Goal: Register for event/course

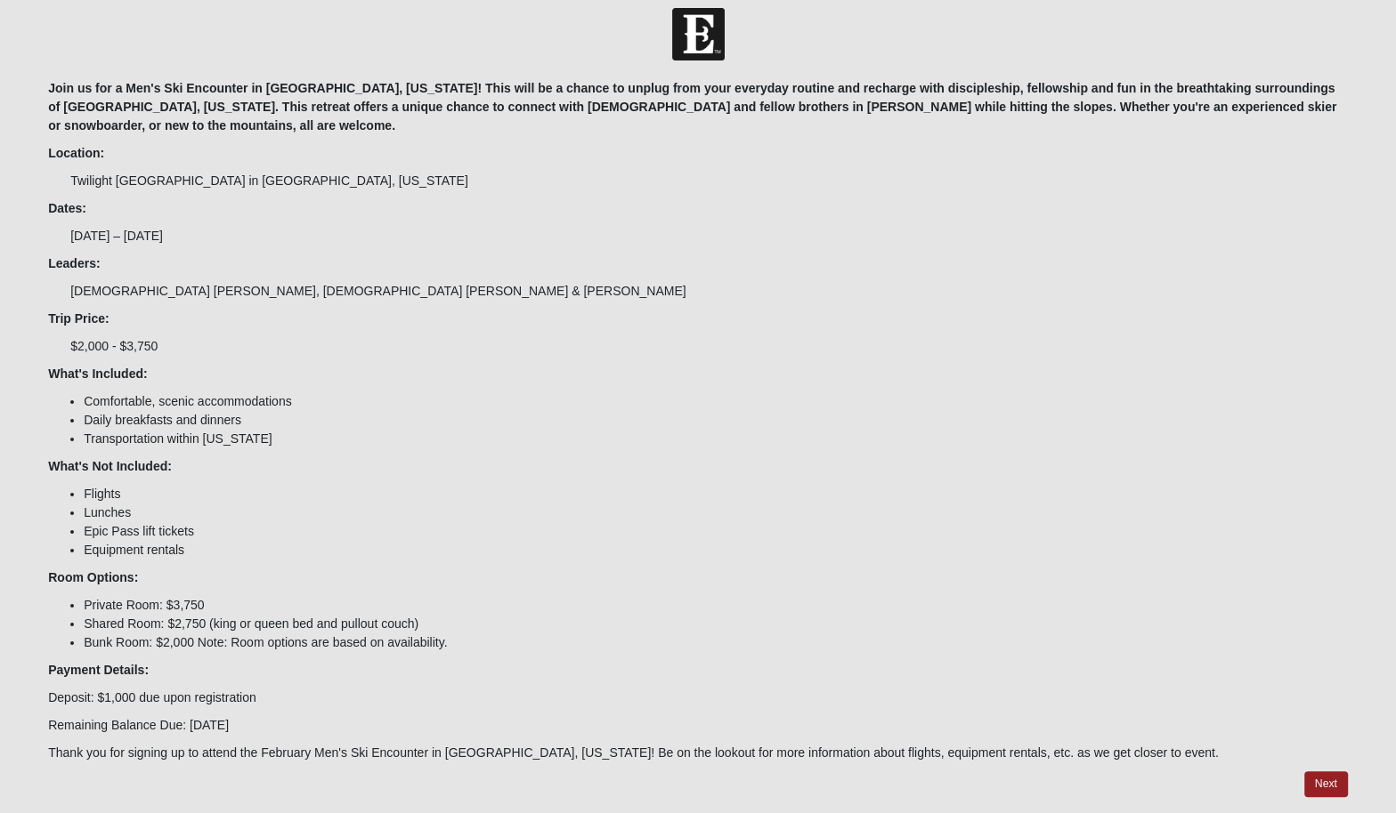
scroll to position [56, 0]
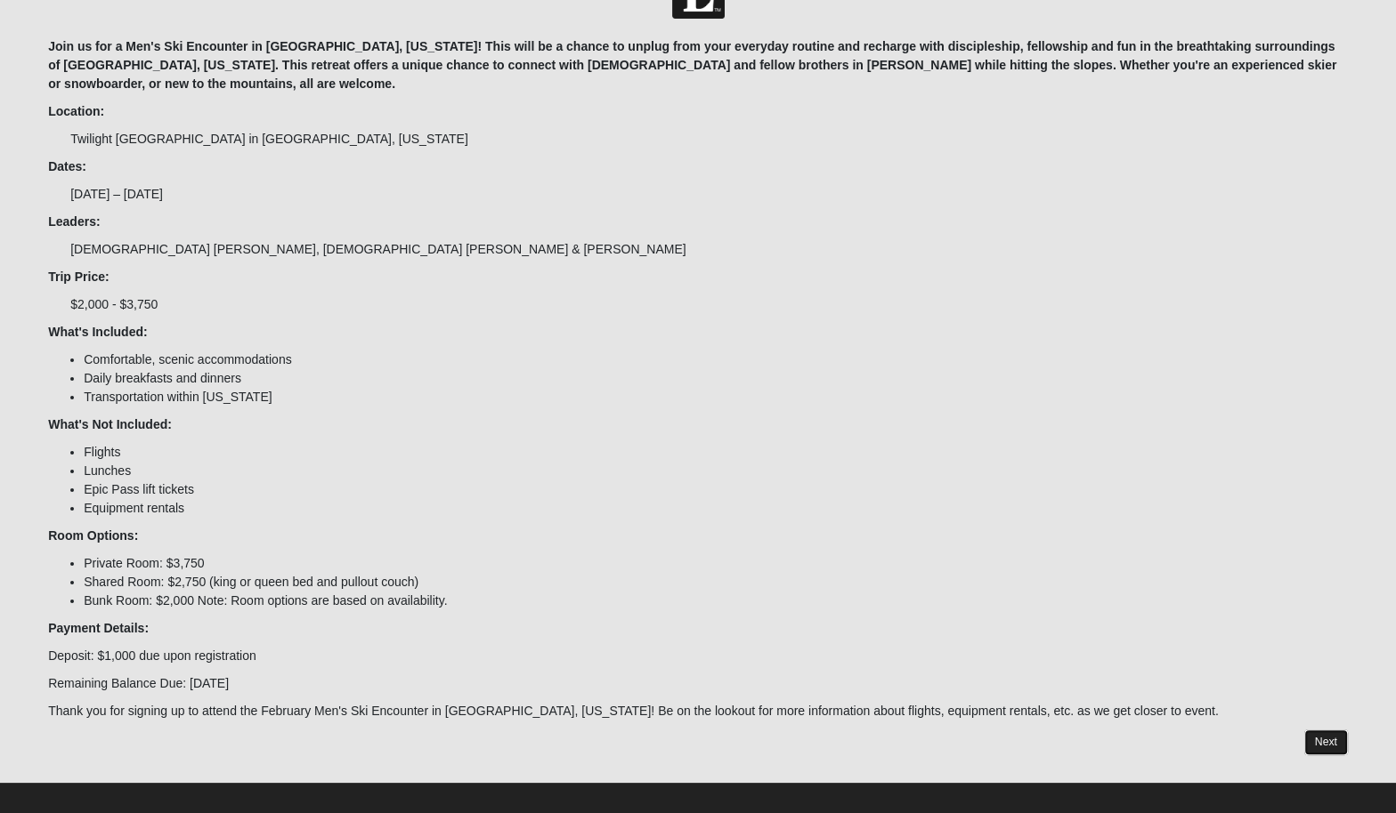
click at [1336, 732] on link "Next" at bounding box center [1326, 743] width 44 height 26
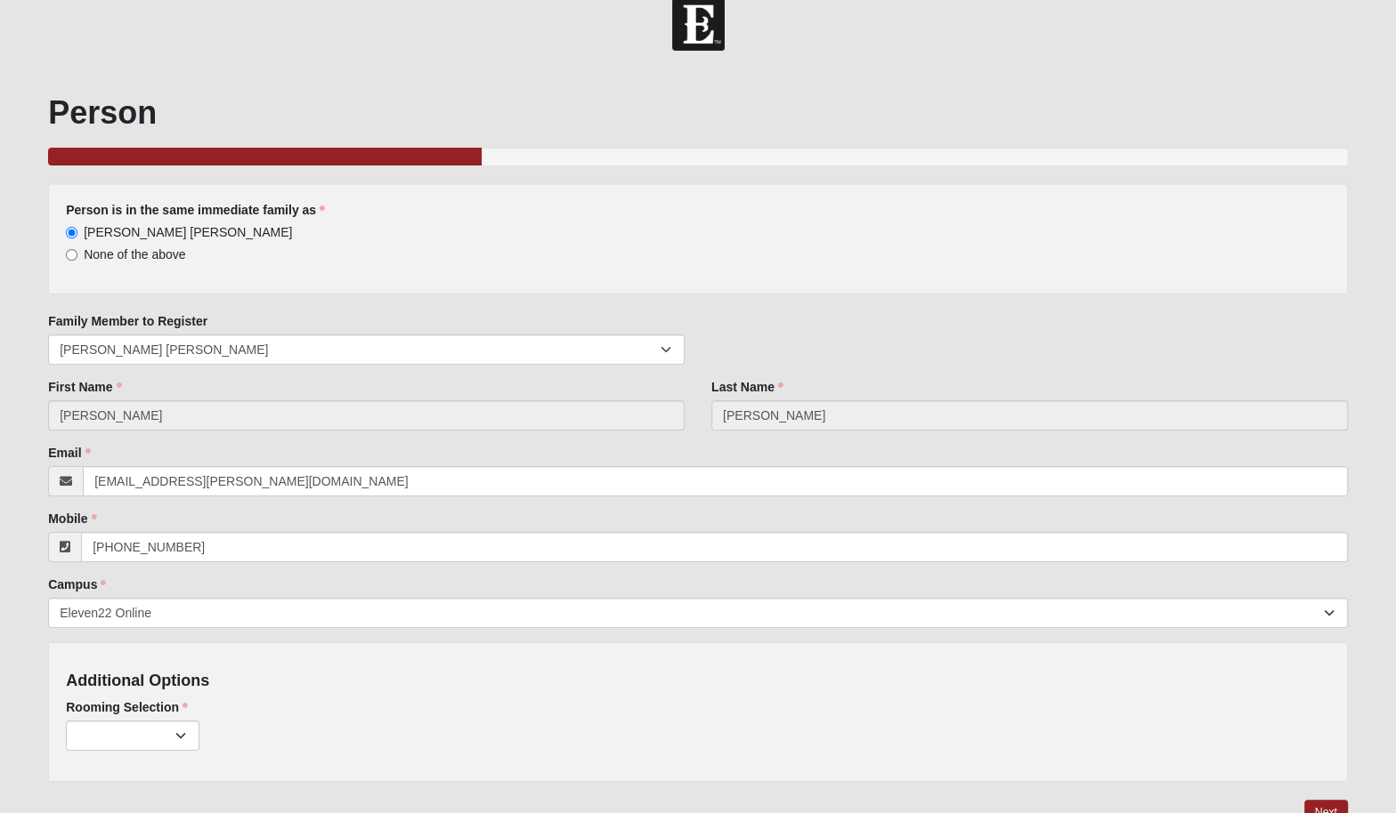
scroll to position [108, 0]
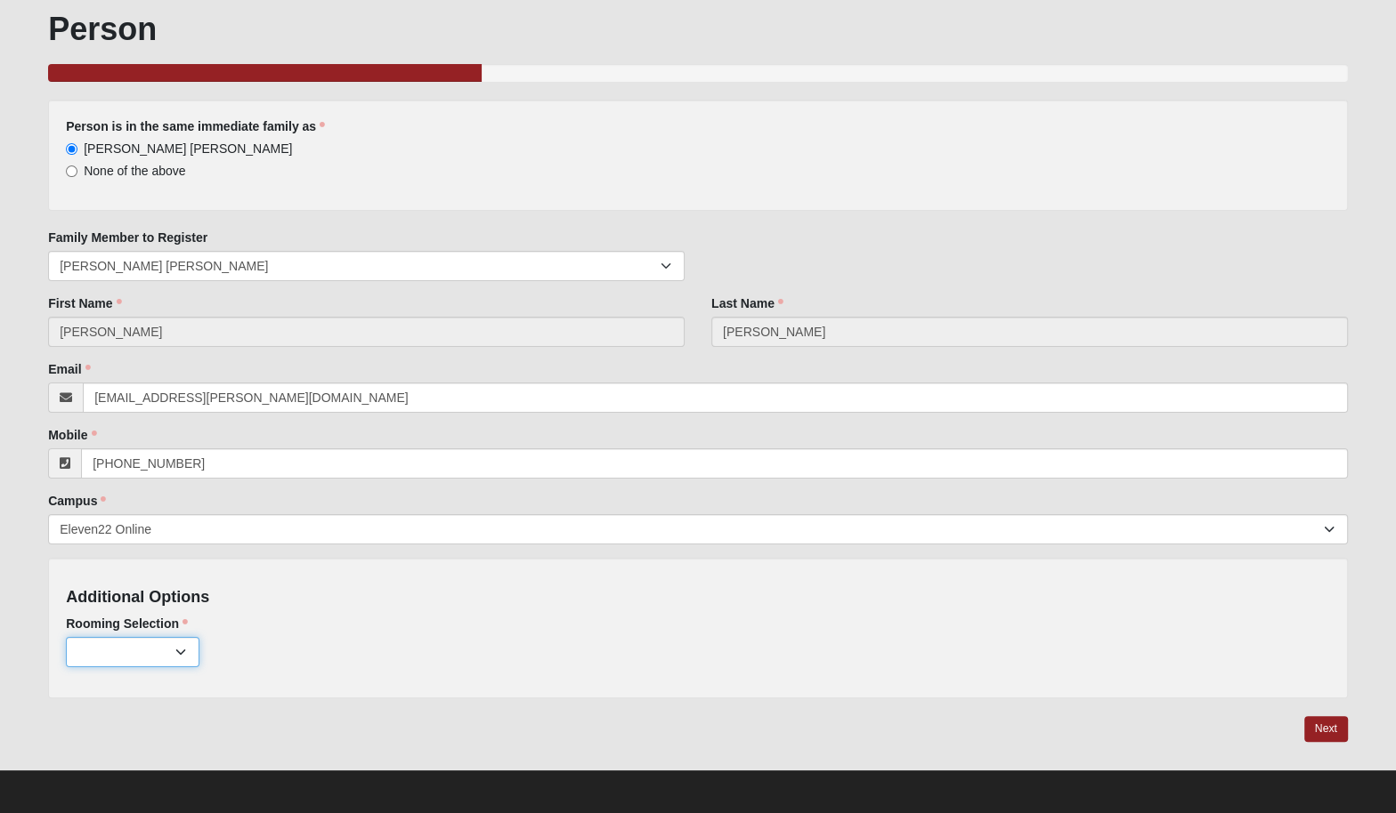
click at [121, 653] on select "Private ($2,750.00) Shared: King/Queen/Pullout ($1,750.00) Bunk Room ($1,000.00)" at bounding box center [133, 652] width 134 height 30
select select "819"
click at [66, 637] on select "Private ($2,750.00) Shared: King/Queen/Pullout ($1,750.00) Bunk Room ($1,000.00)" at bounding box center [133, 652] width 134 height 30
click at [1325, 723] on link "Next" at bounding box center [1326, 729] width 44 height 26
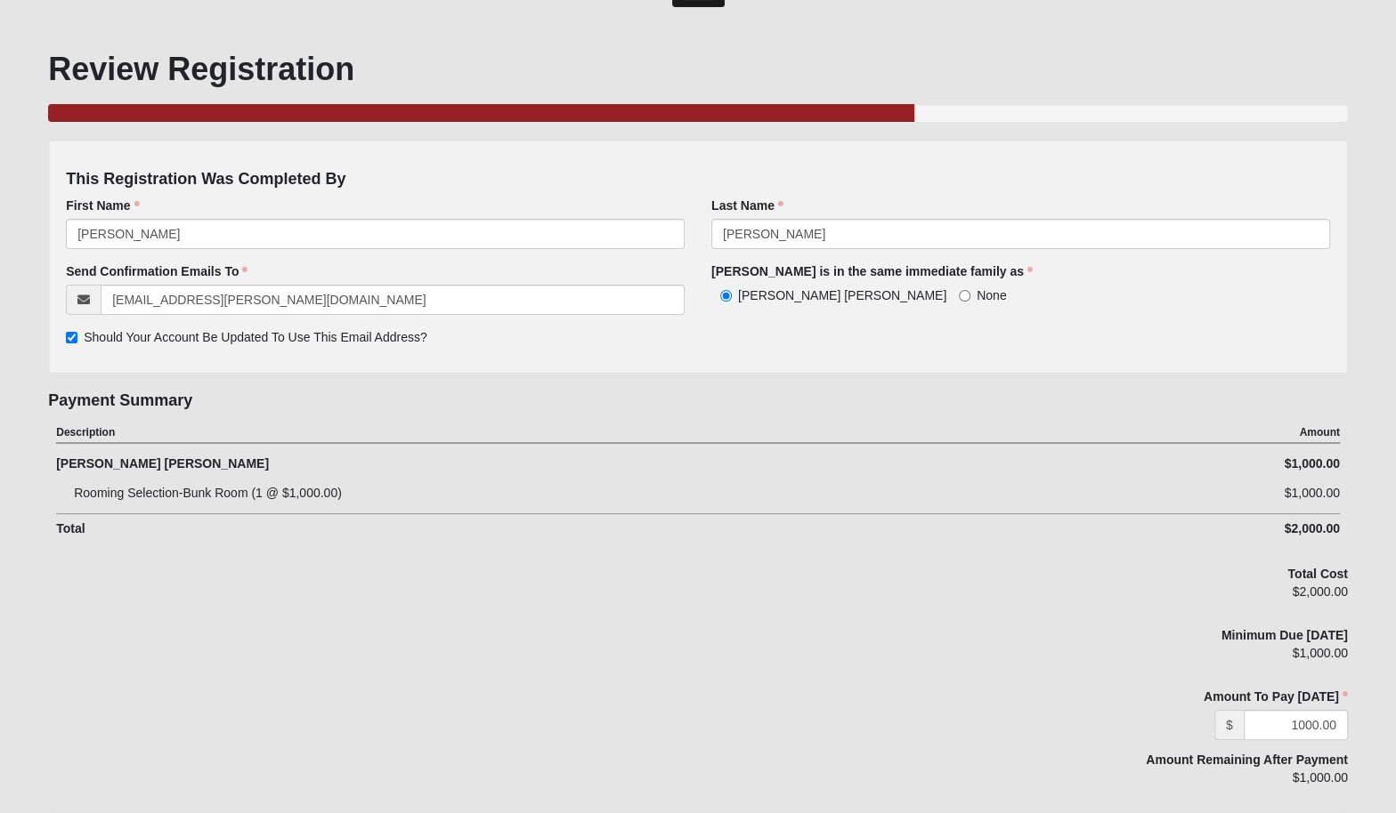
scroll to position [750, 0]
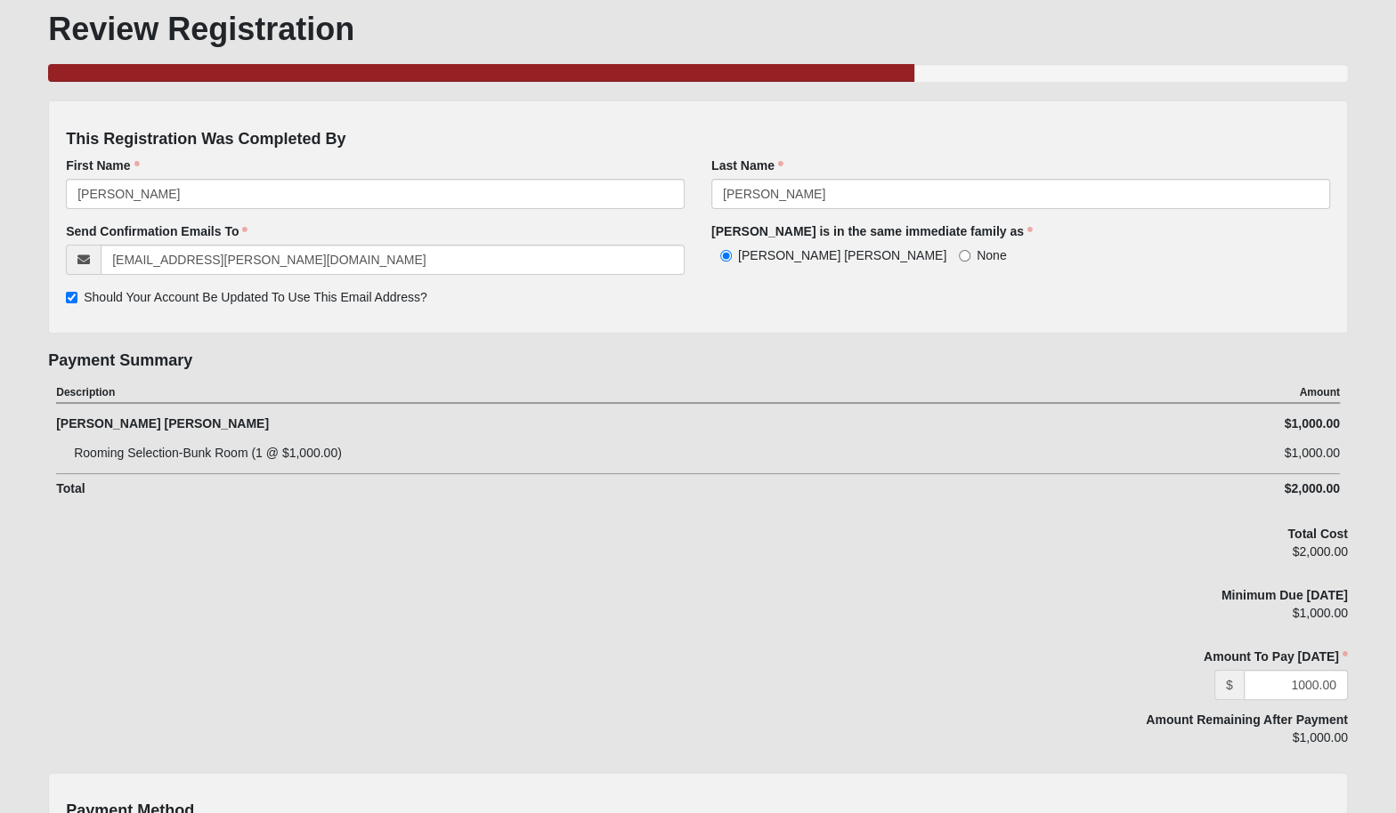
scroll to position [56, 0]
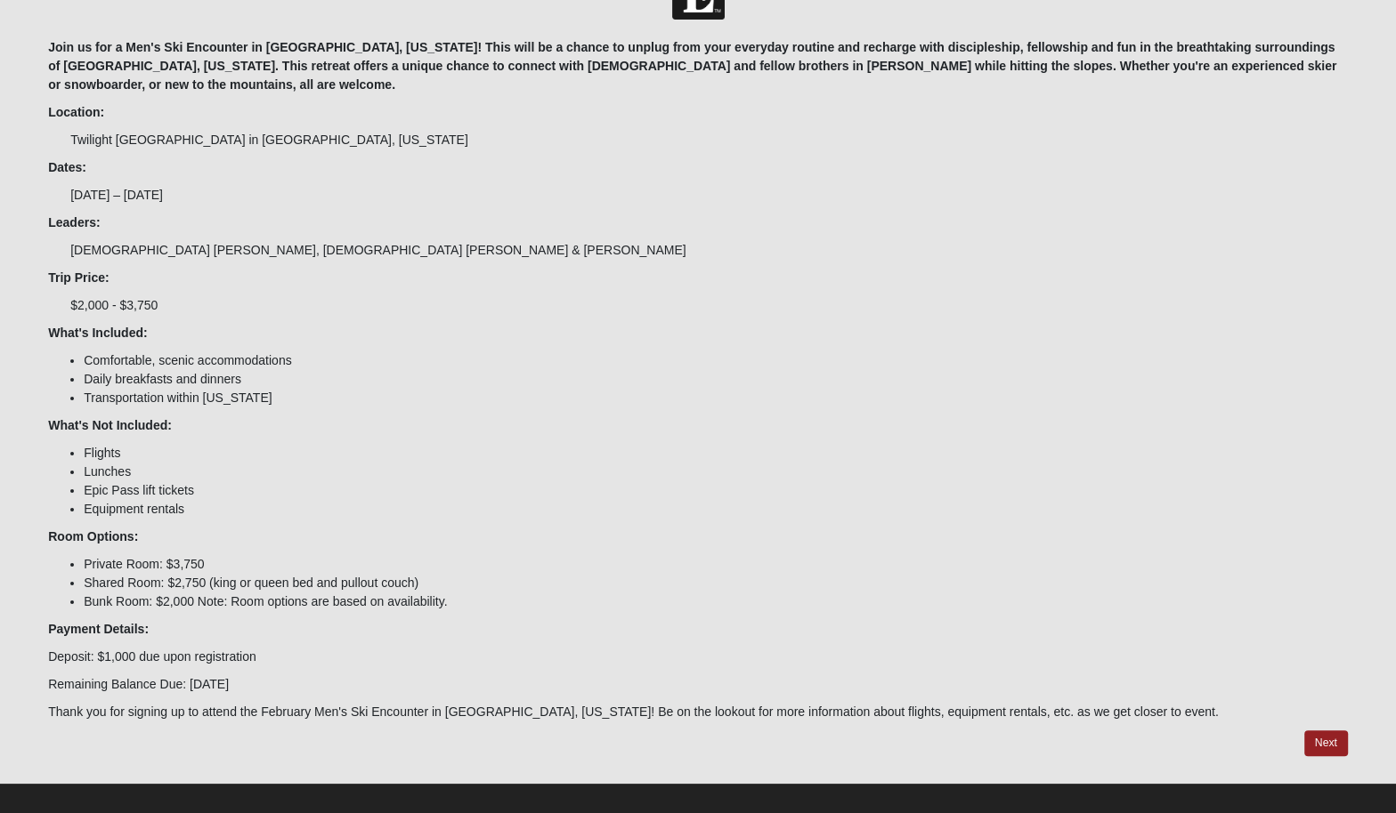
scroll to position [56, 0]
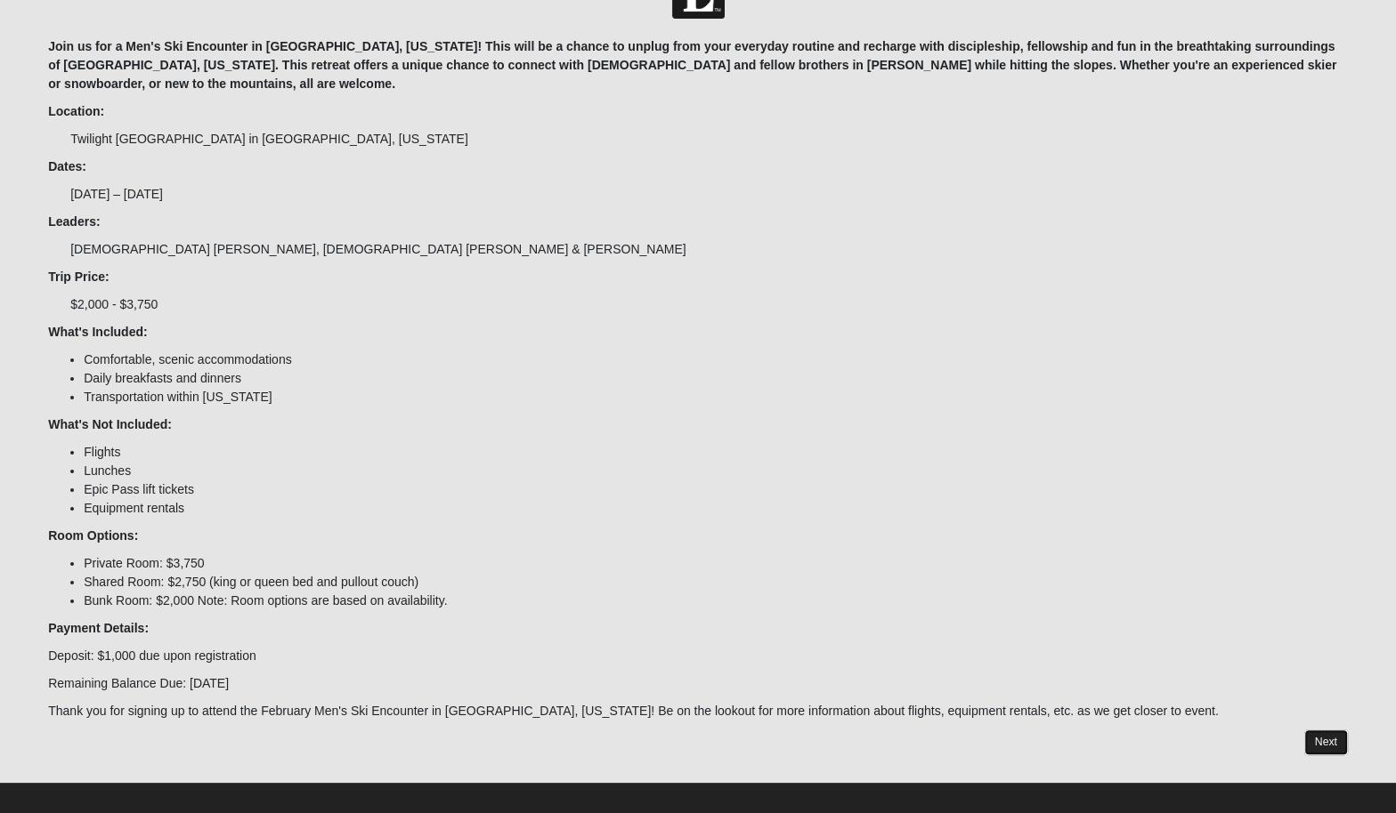
click at [1328, 730] on link "Next" at bounding box center [1326, 743] width 44 height 26
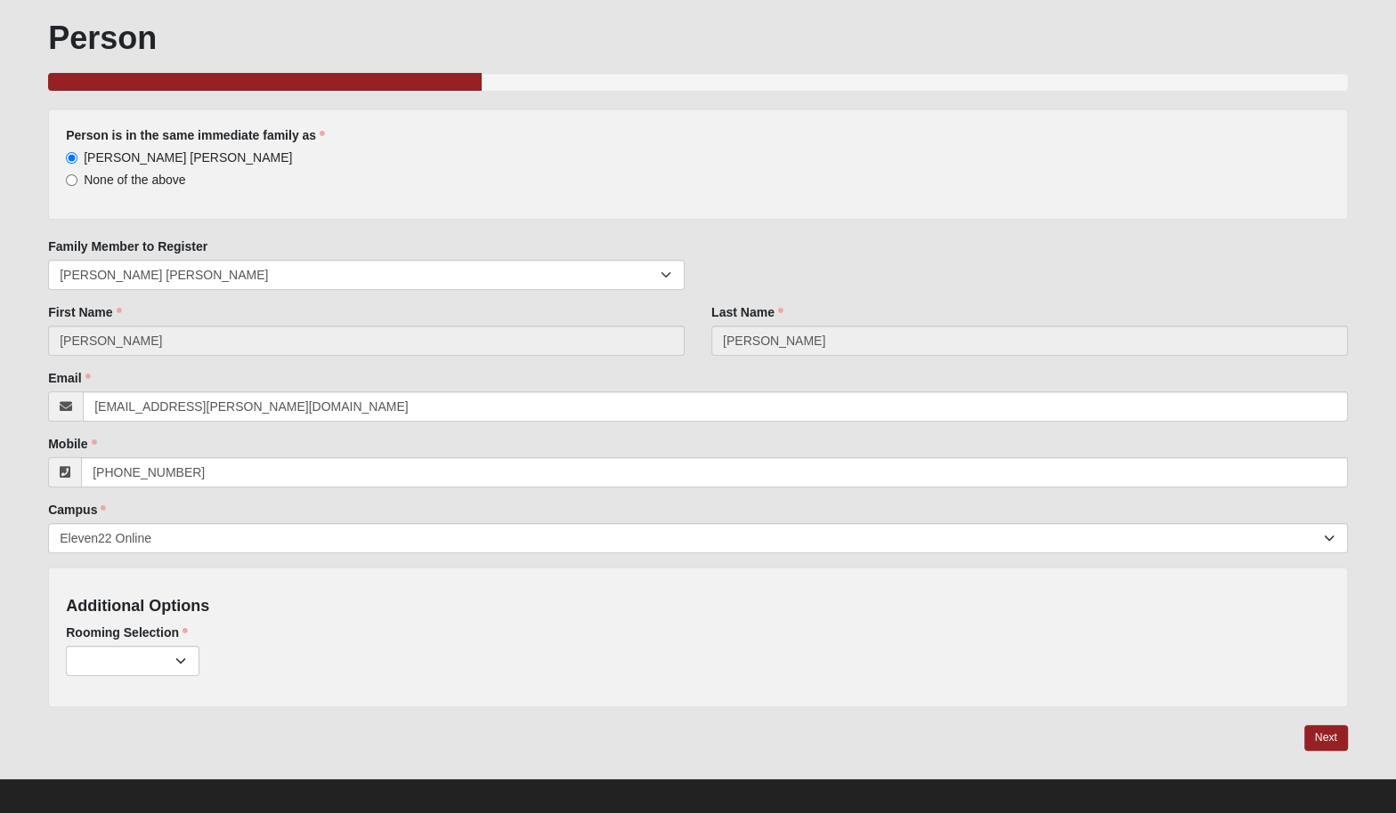
scroll to position [108, 0]
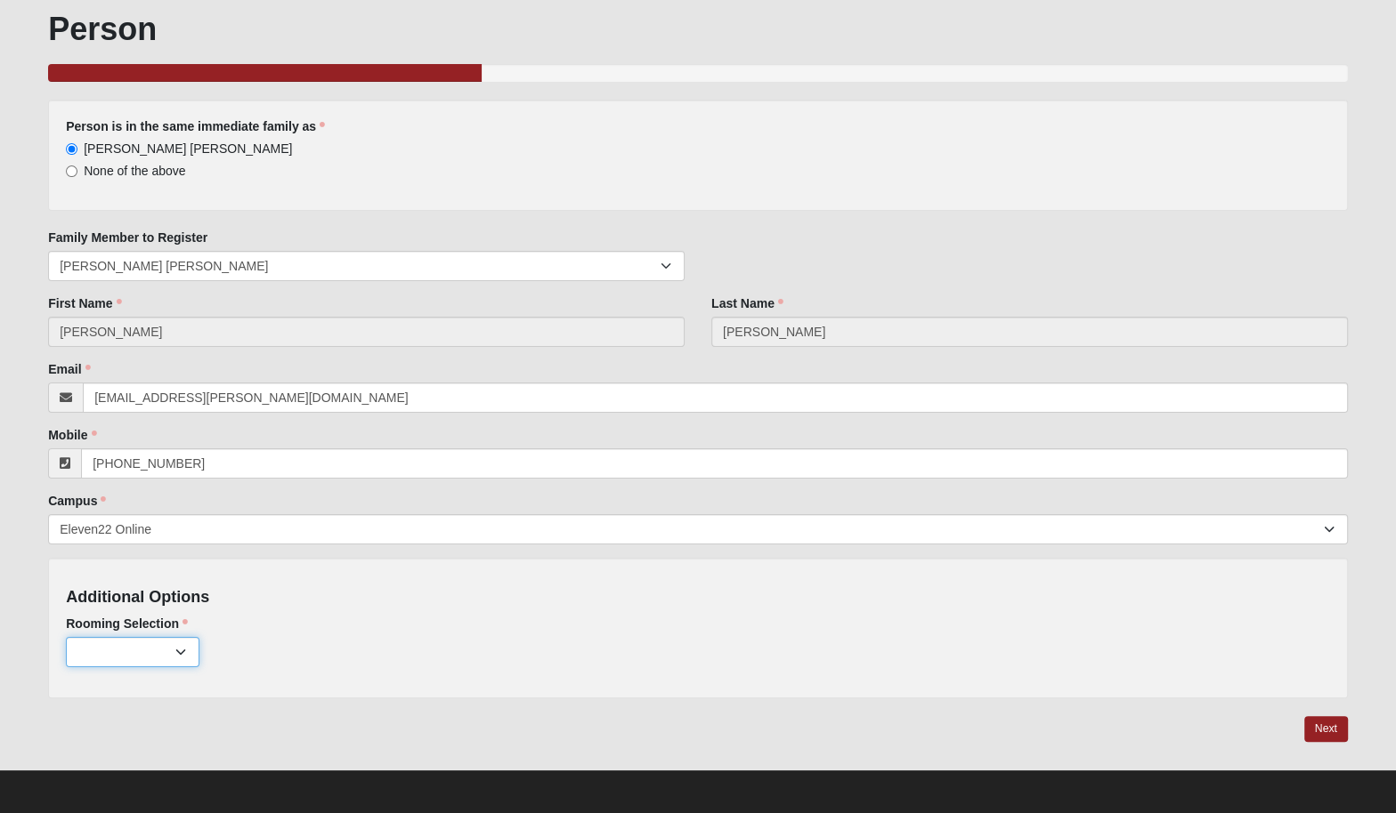
click at [174, 652] on select "Private ($2,750.00) Shared: King/Queen/Pullout ($1,750.00) Bunk Room ($1,000.00)" at bounding box center [133, 652] width 134 height 30
select select "819"
click at [66, 637] on select "Private ($2,750.00) Shared: King/Queen/Pullout ($1,750.00) Bunk Room ($1,000.00)" at bounding box center [133, 652] width 134 height 30
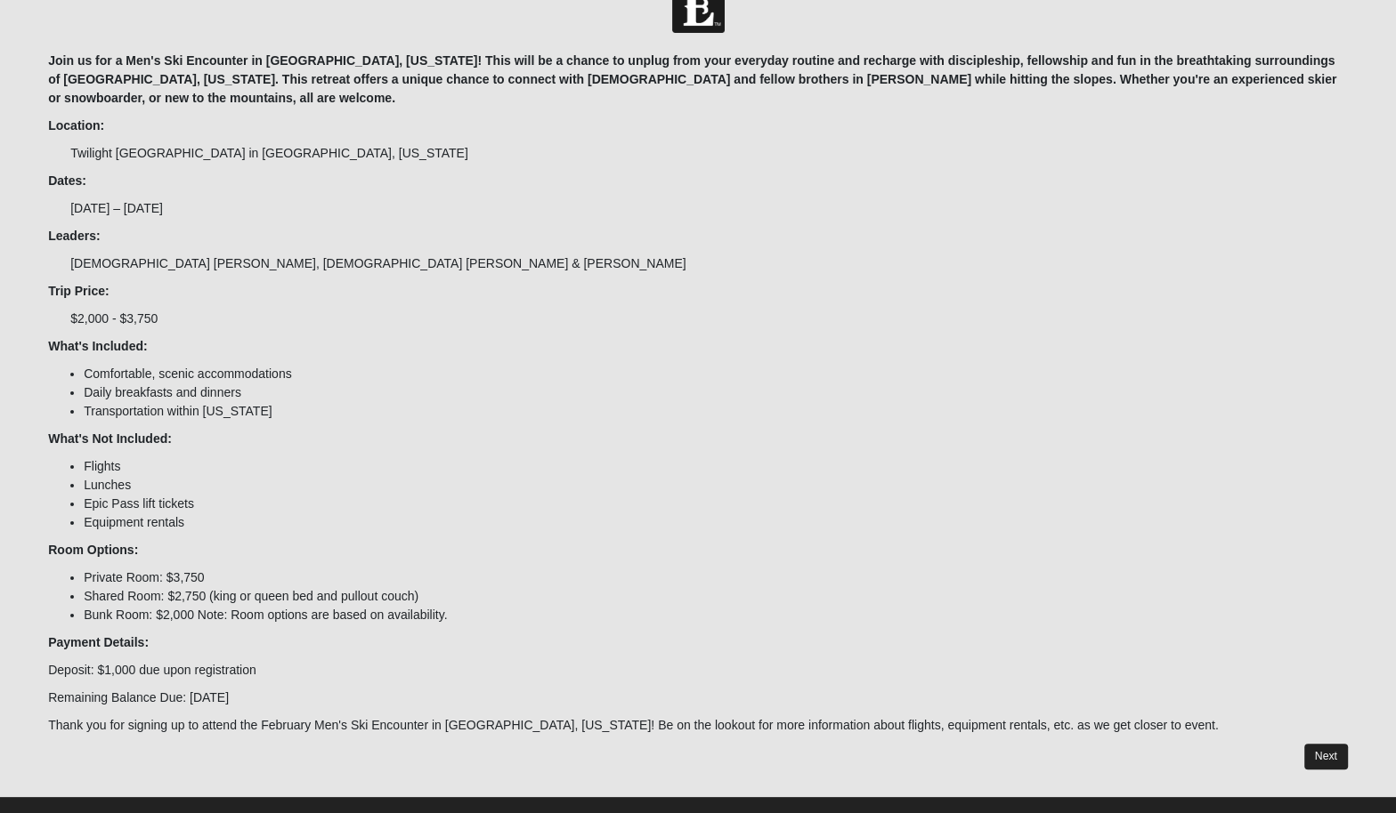
scroll to position [56, 0]
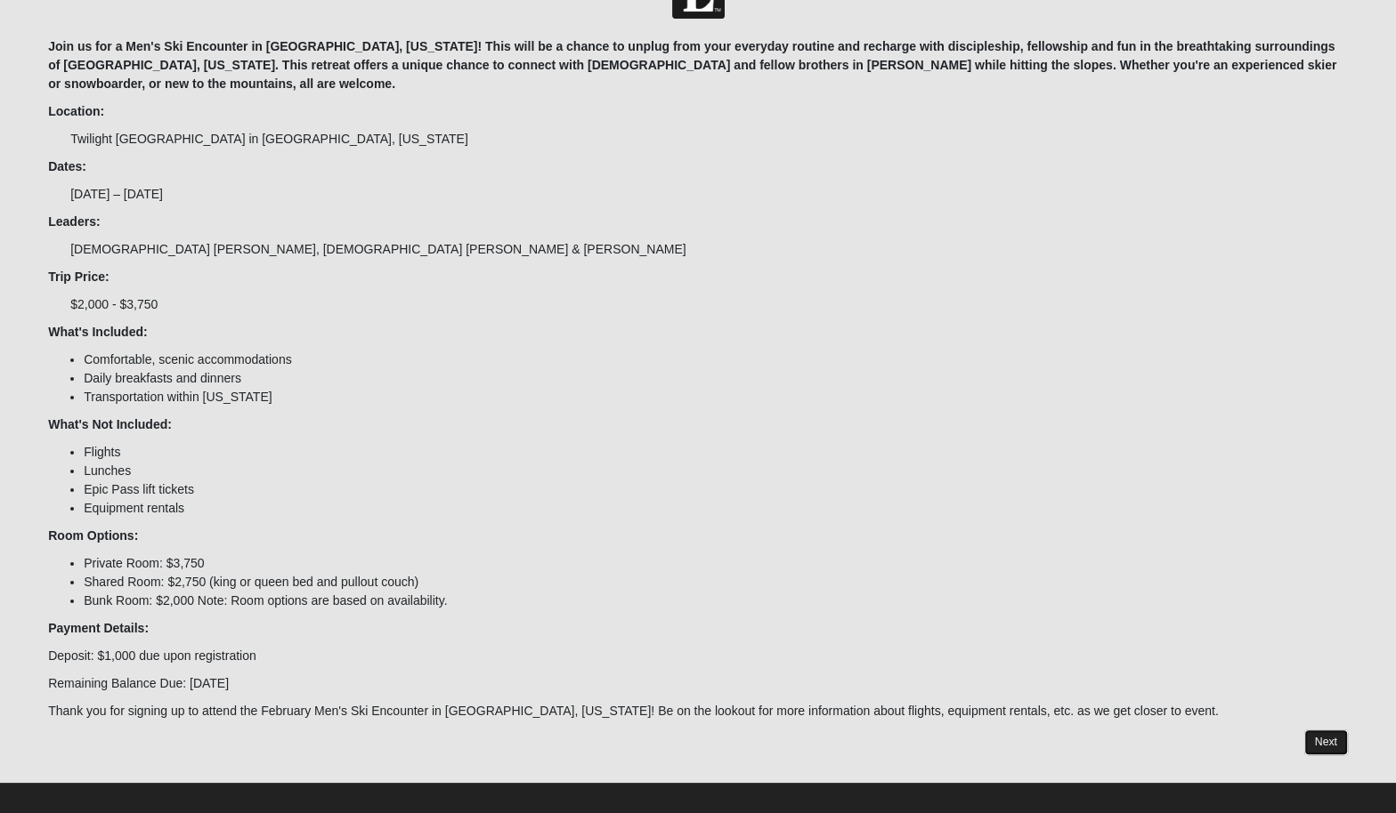
click at [1329, 730] on link "Next" at bounding box center [1326, 743] width 44 height 26
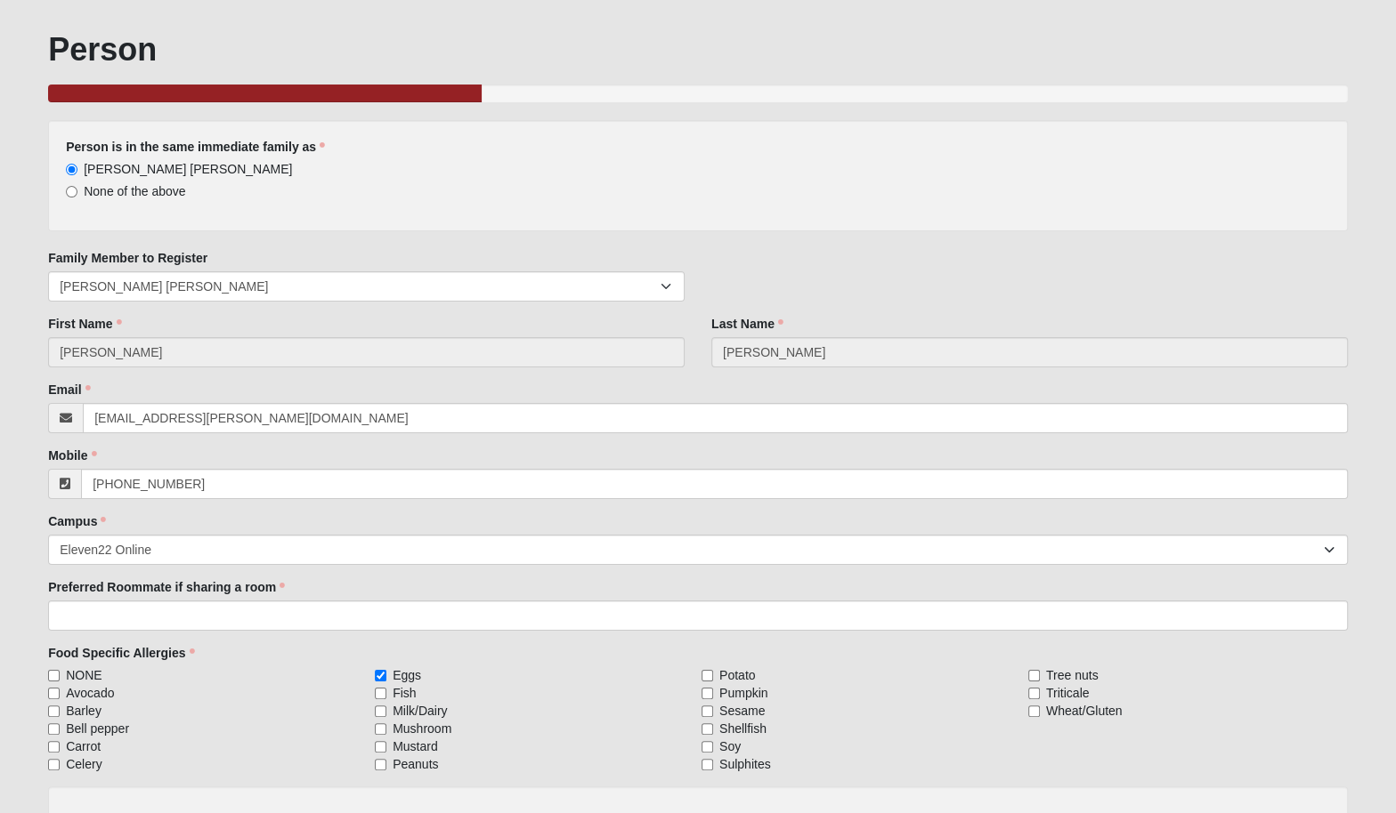
scroll to position [316, 0]
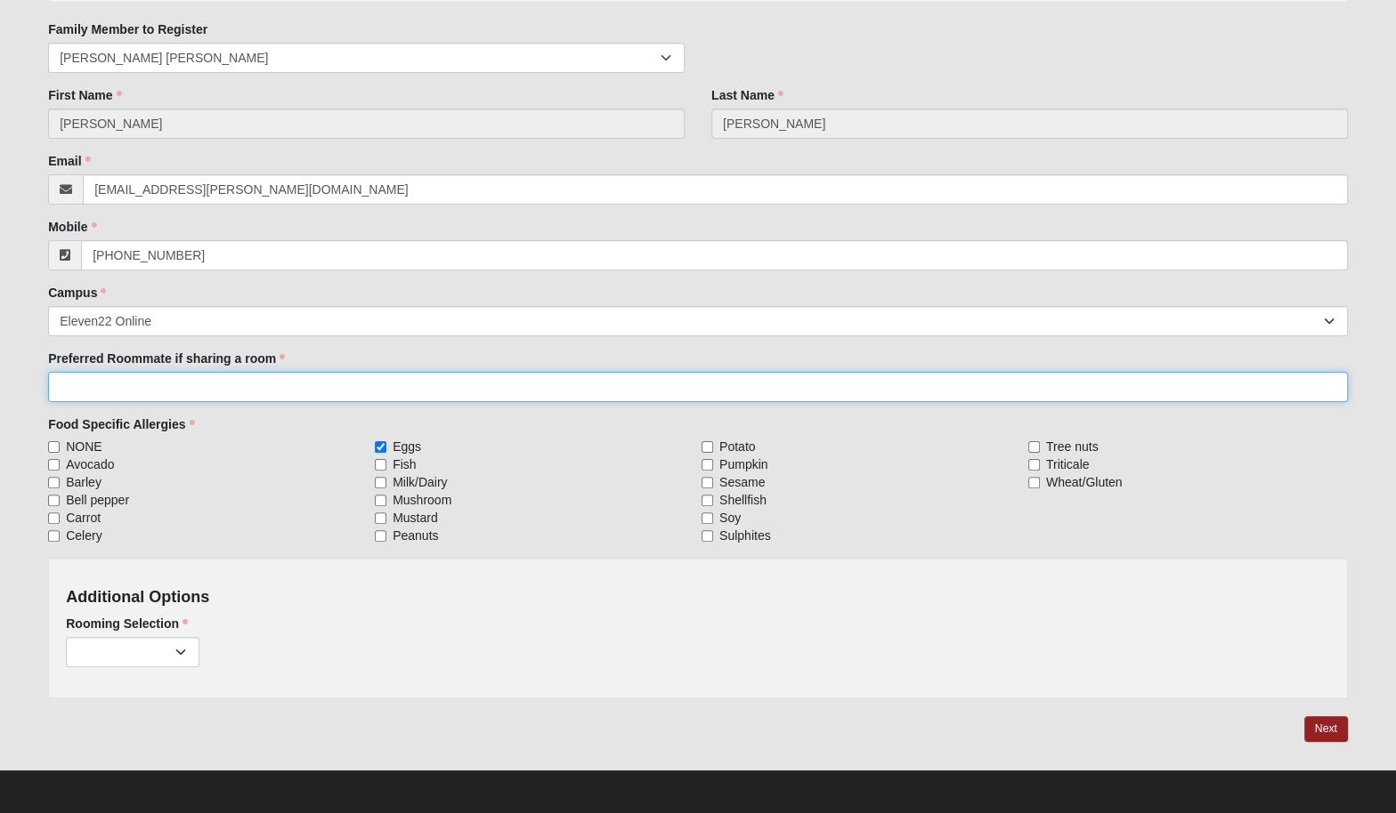
click at [259, 377] on input "Preferred Roommate if sharing a room" at bounding box center [697, 387] width 1299 height 30
type input "This is a test"
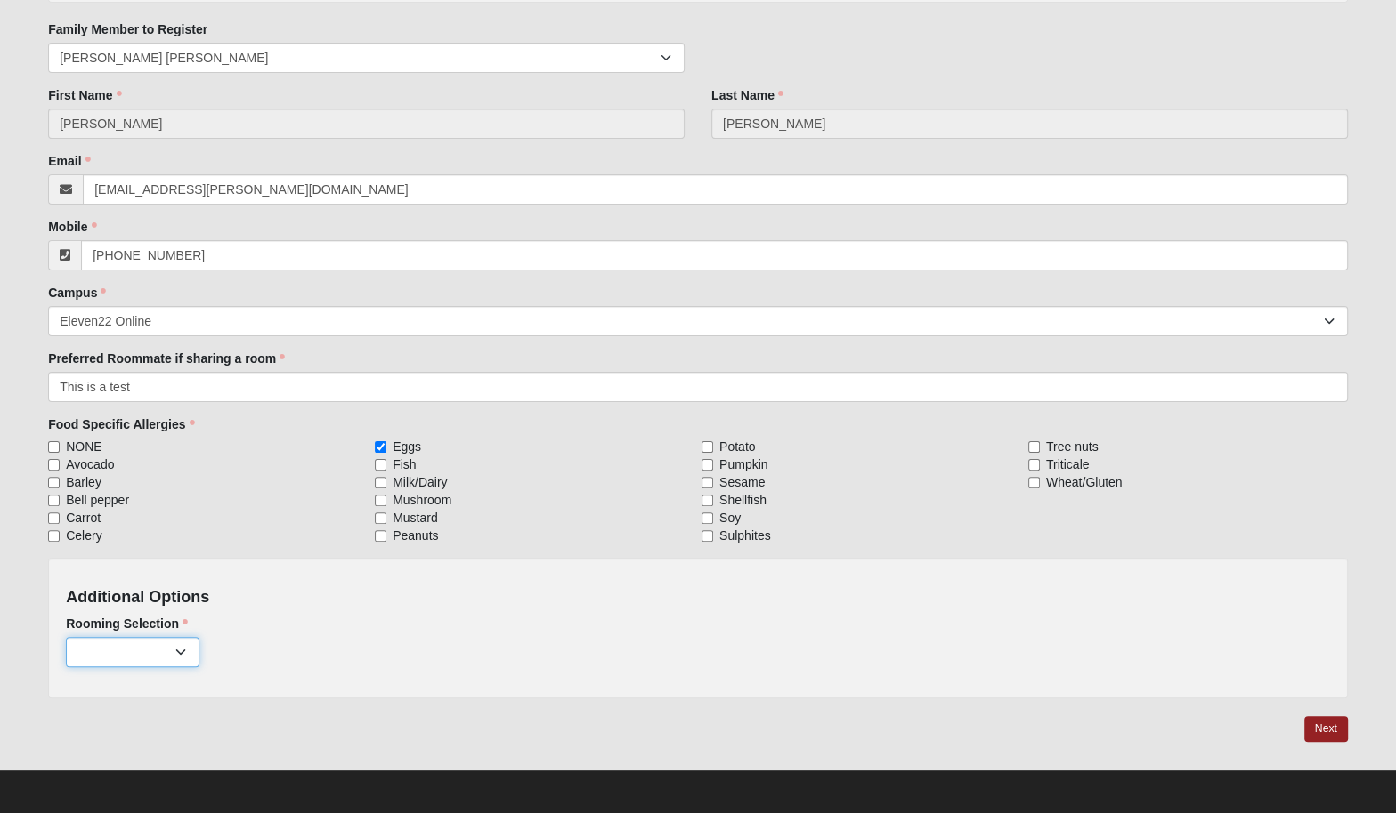
click at [131, 660] on select "Private ($2,750.00) Shared: King/Queen/Pullout ($1,750.00) Bunk Room ($1,000.00)" at bounding box center [133, 652] width 134 height 30
select select "819"
click at [66, 637] on select "Private ($2,750.00) Shared: King/Queen/Pullout ($1,750.00) Bunk Room ($1,000.00)" at bounding box center [133, 652] width 134 height 30
click at [1323, 729] on link "Next" at bounding box center [1326, 729] width 44 height 26
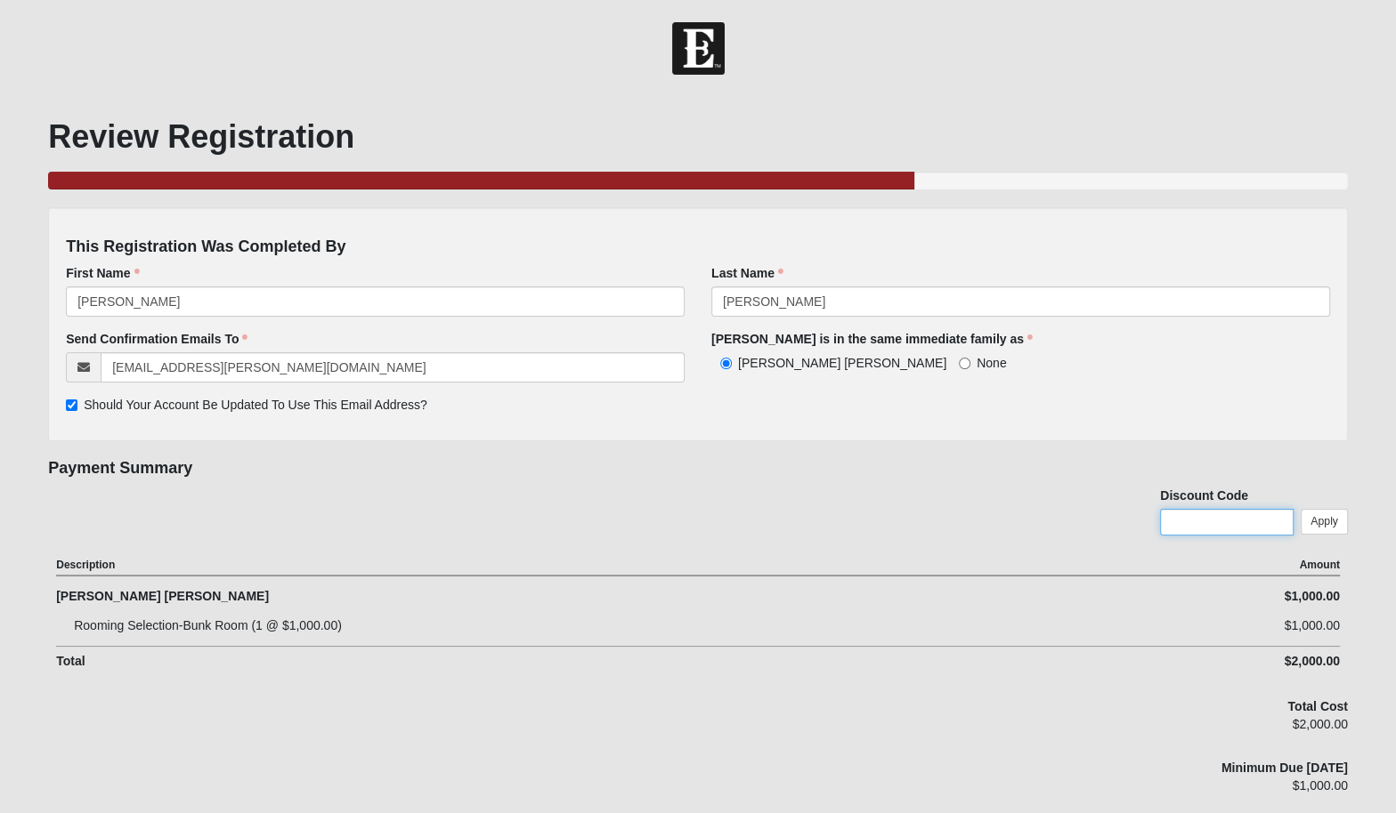
click at [1218, 520] on input "text" at bounding box center [1227, 522] width 134 height 27
type input "test"
click at [1323, 507] on div "Discount Code test Apply" at bounding box center [1254, 513] width 188 height 52
click at [1324, 522] on link "Apply" at bounding box center [1323, 522] width 47 height 26
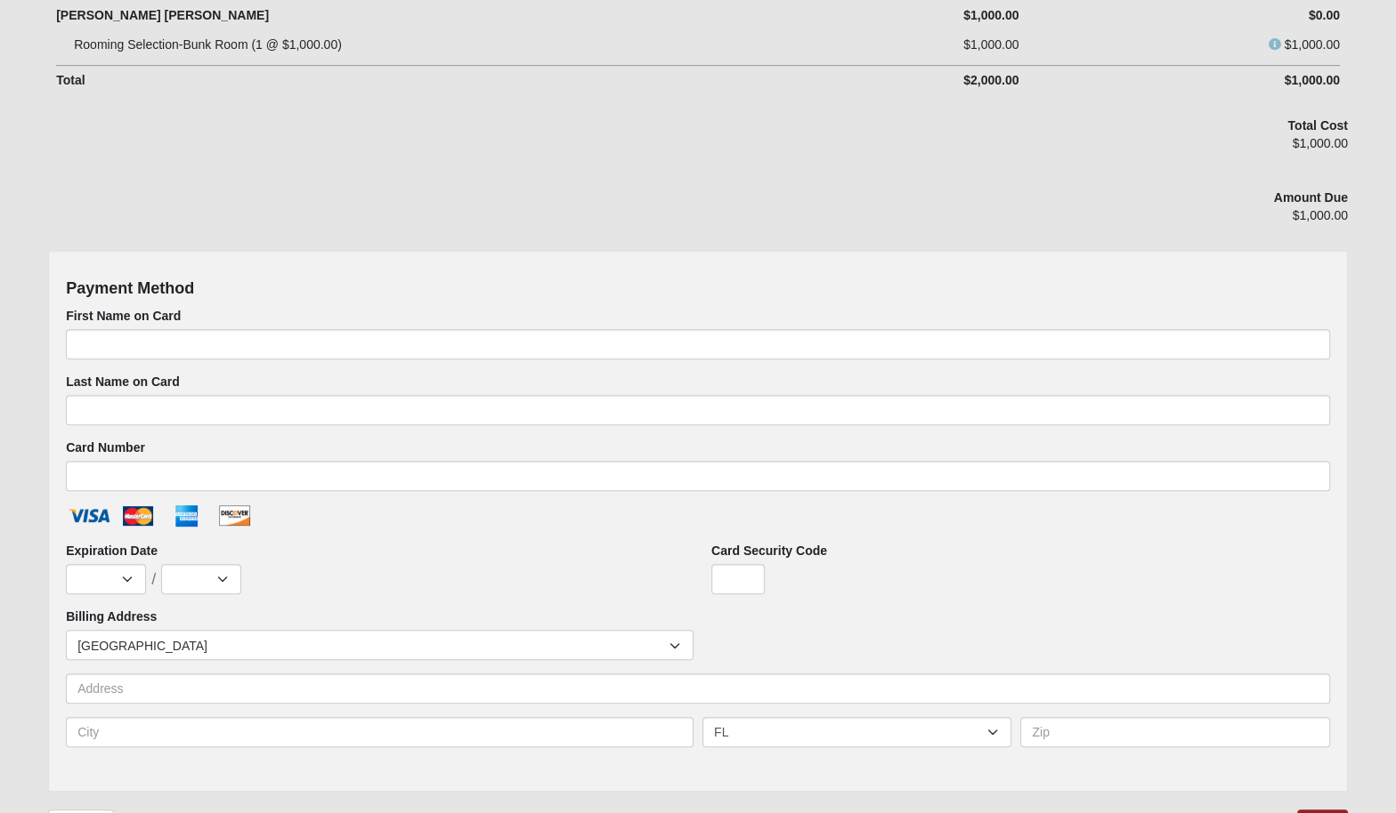
scroll to position [763, 0]
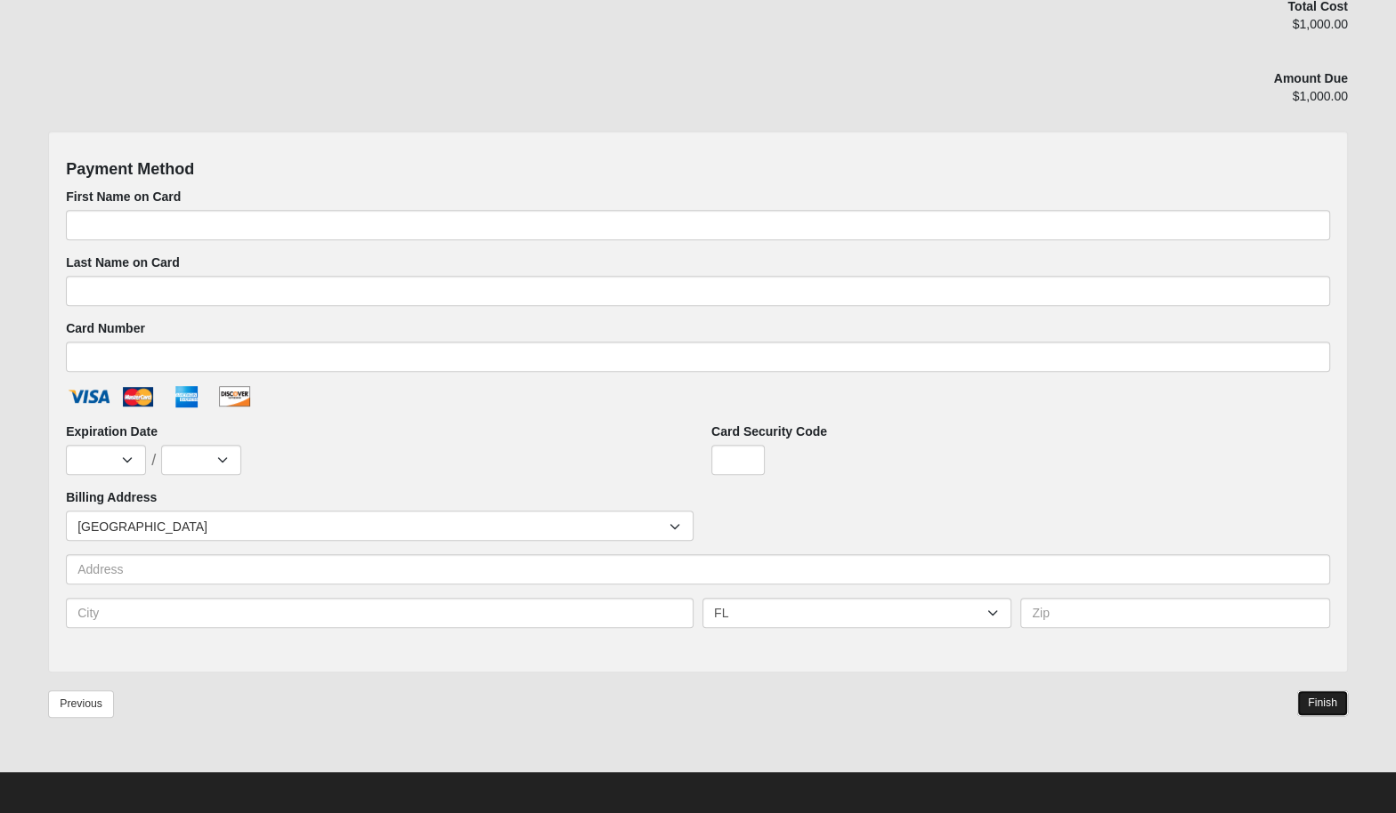
click at [1322, 699] on link "Finish" at bounding box center [1322, 704] width 51 height 26
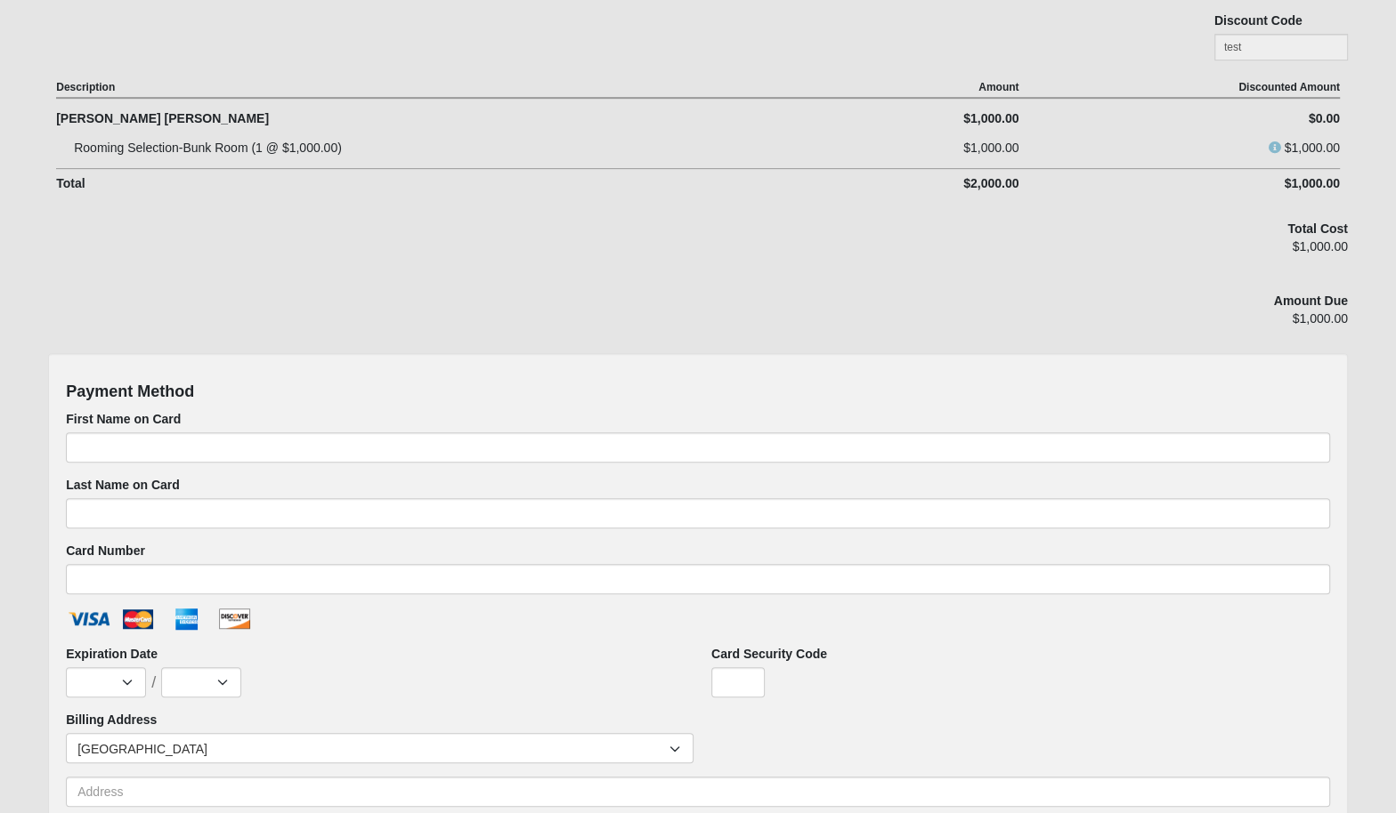
scroll to position [710, 0]
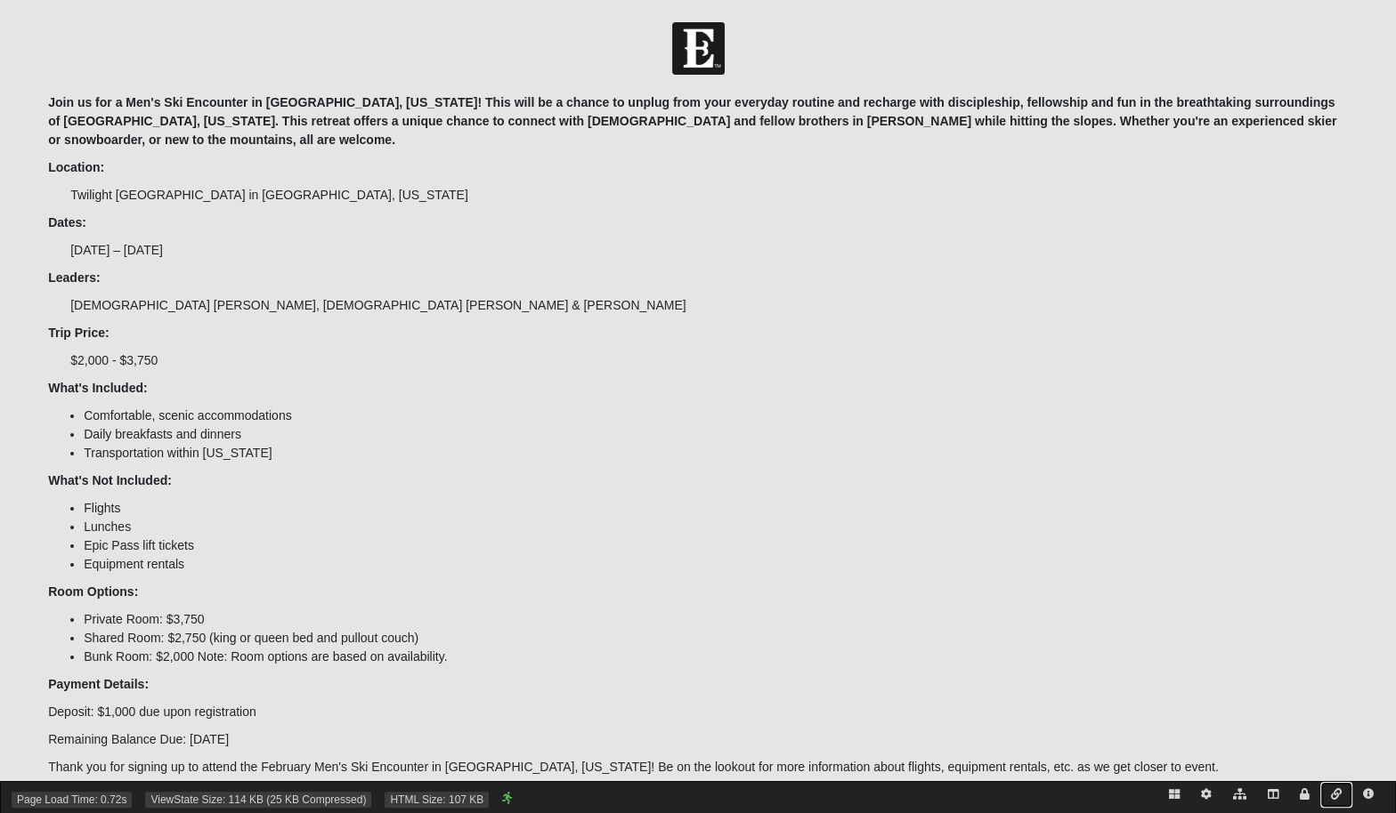
click at [1340, 784] on link at bounding box center [1336, 795] width 32 height 26
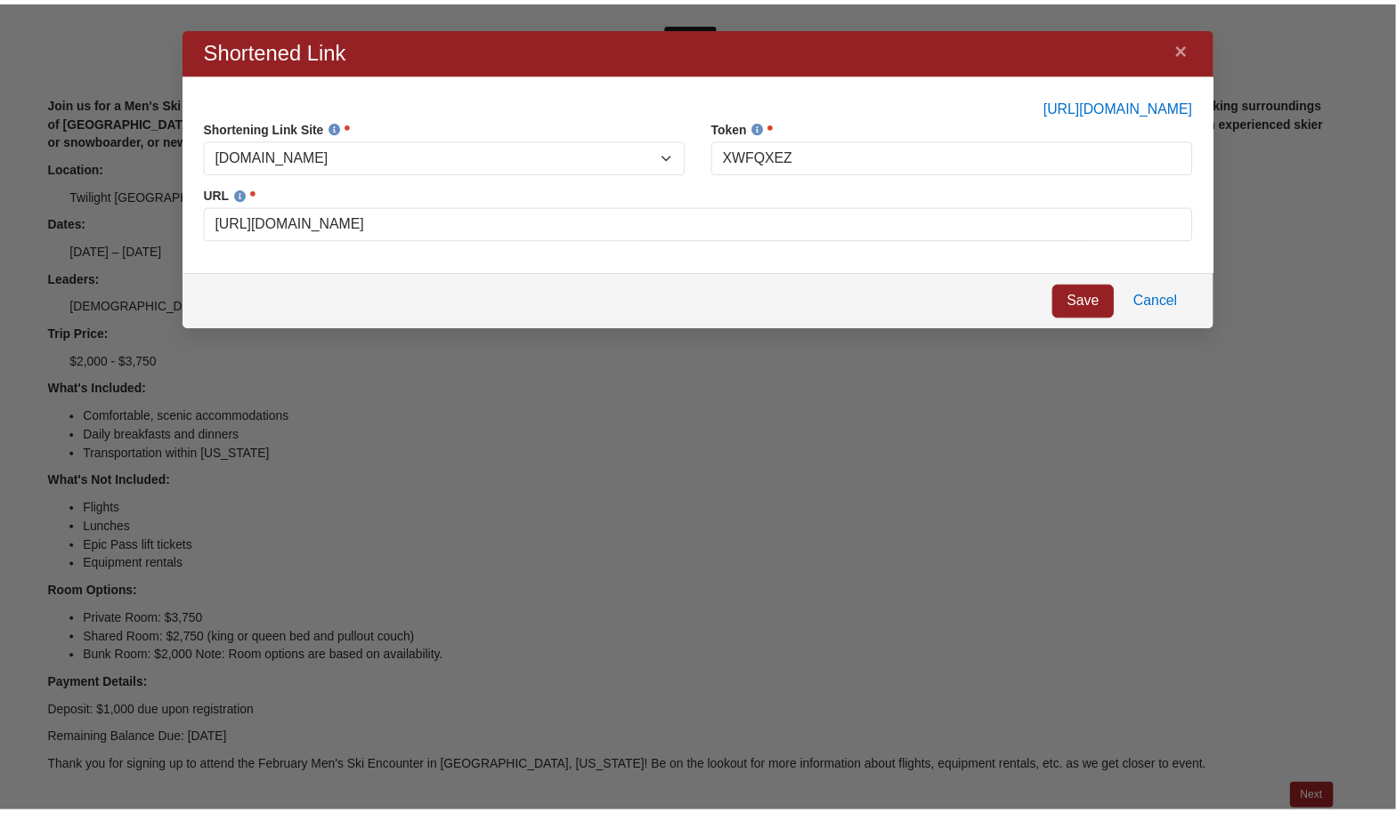
scroll to position [271, 1011]
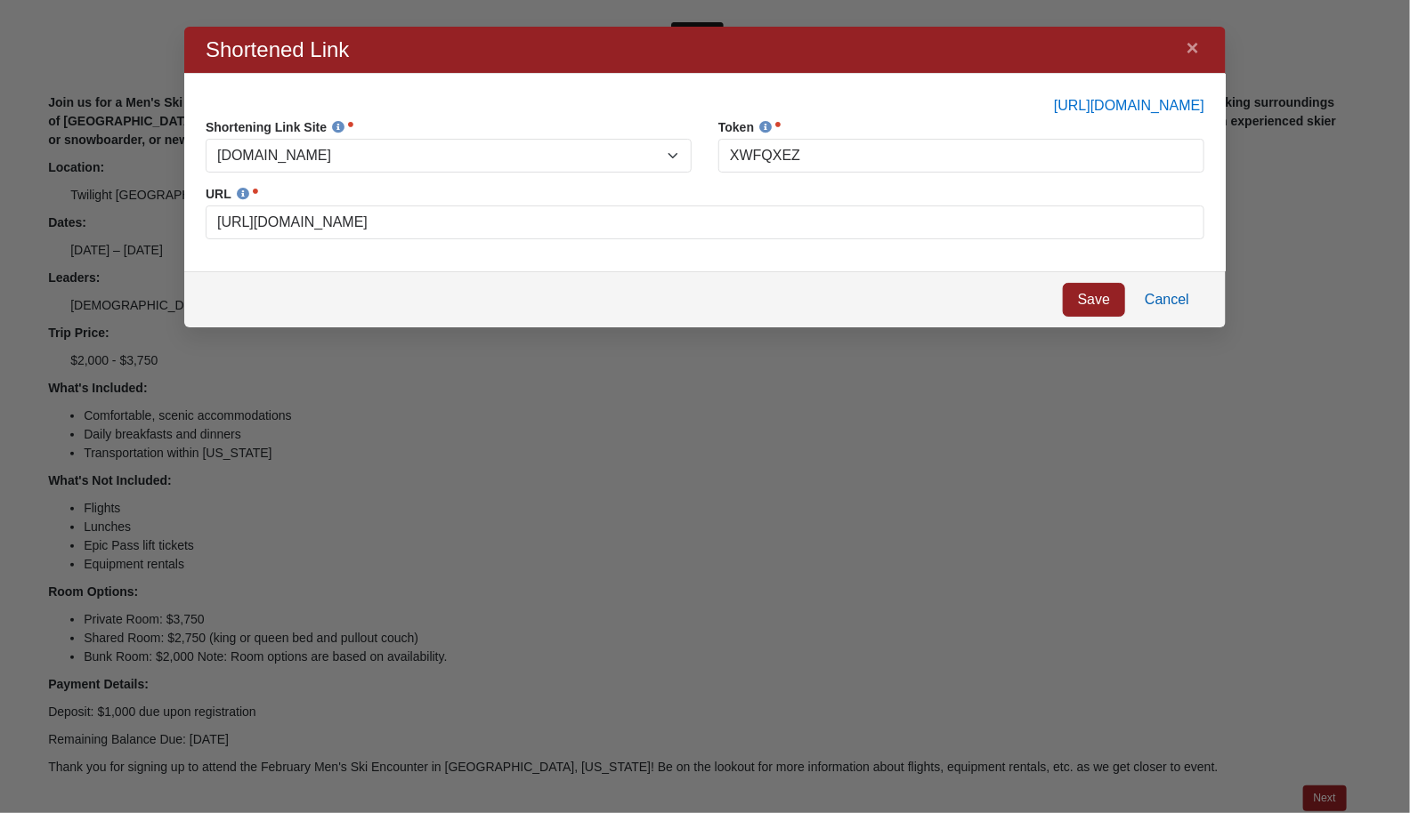
click at [1175, 304] on link "Cancel" at bounding box center [1166, 299] width 75 height 34
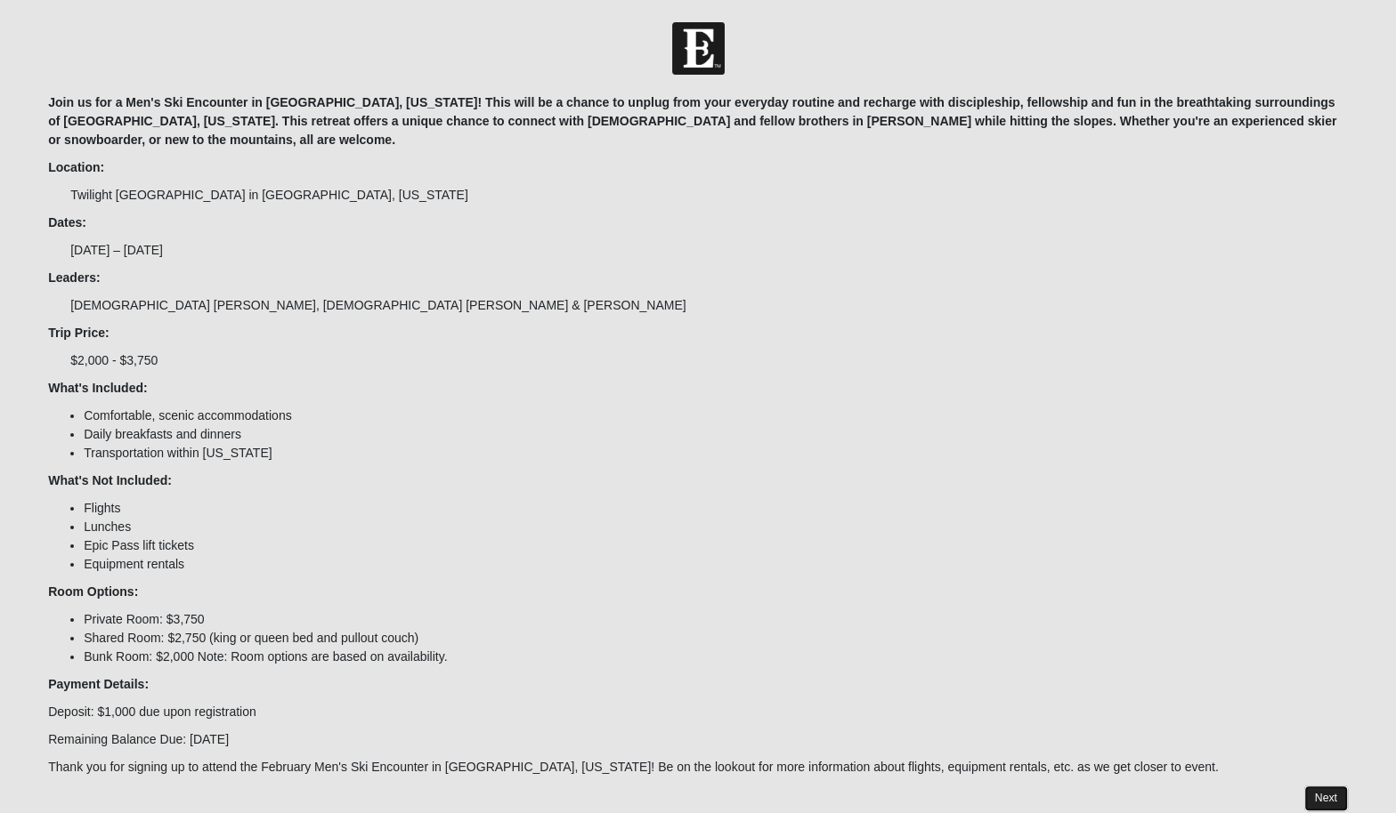
click at [1331, 786] on link "Next" at bounding box center [1326, 799] width 44 height 26
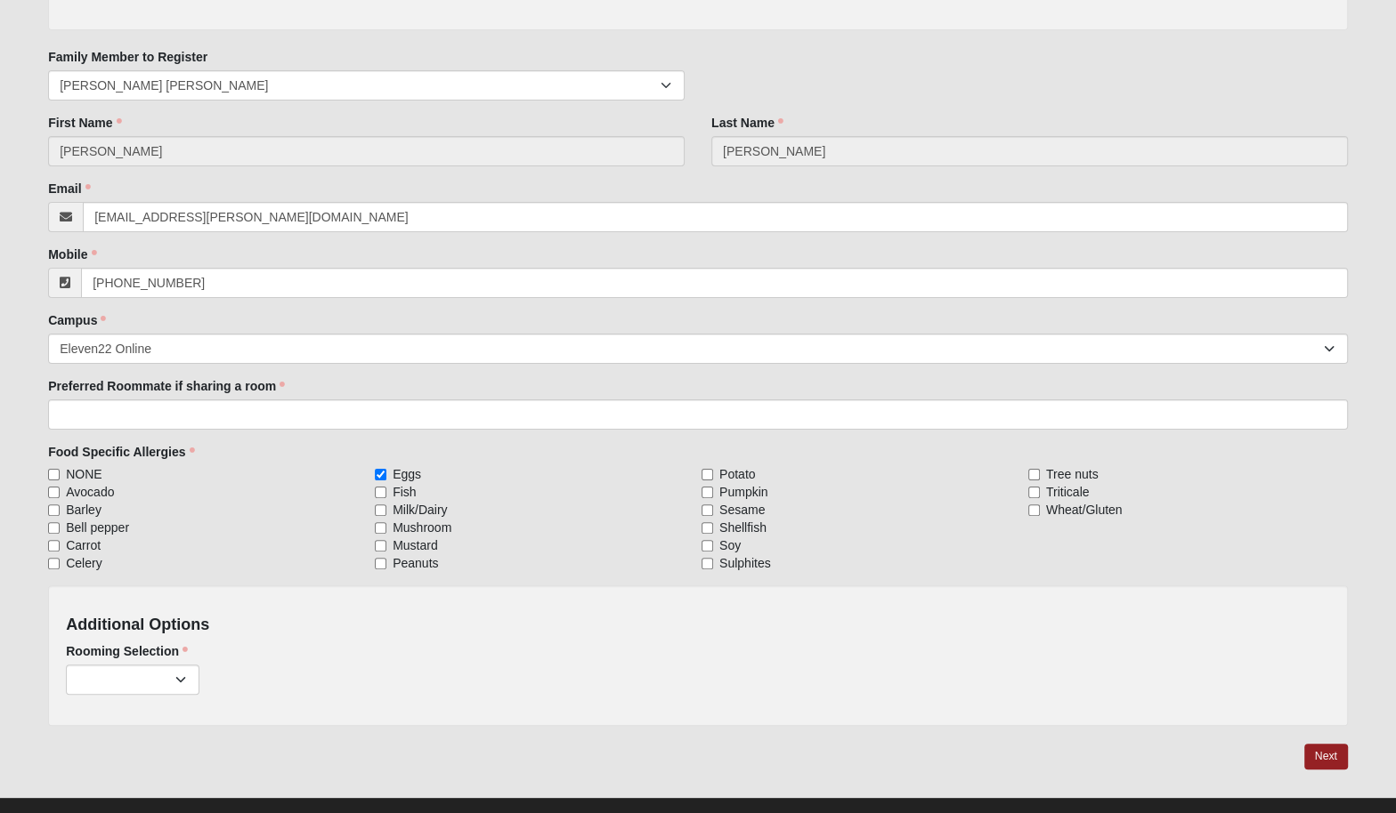
scroll to position [316, 0]
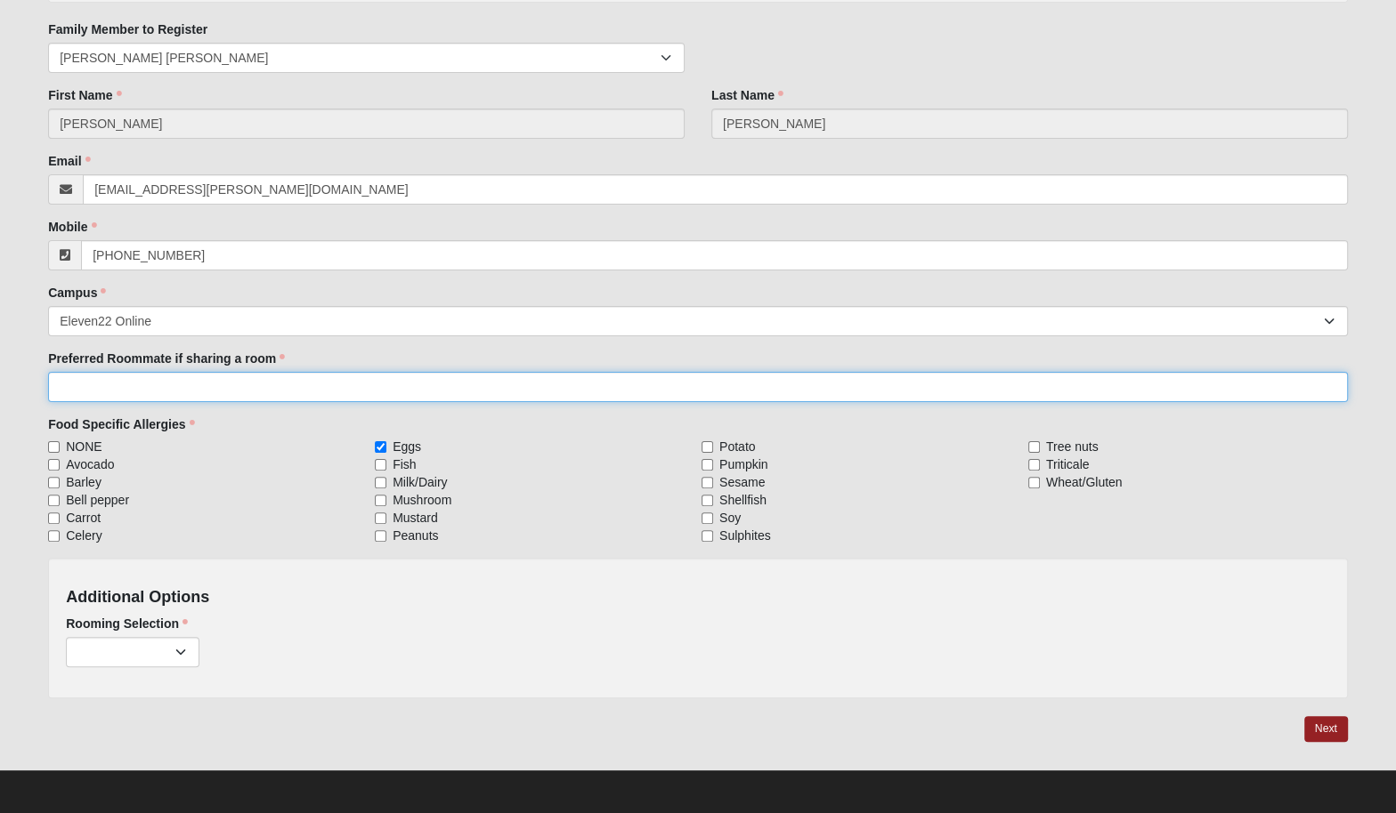
click at [431, 392] on input "Preferred Roommate if sharing a room" at bounding box center [697, 387] width 1299 height 30
type input "This is a test"
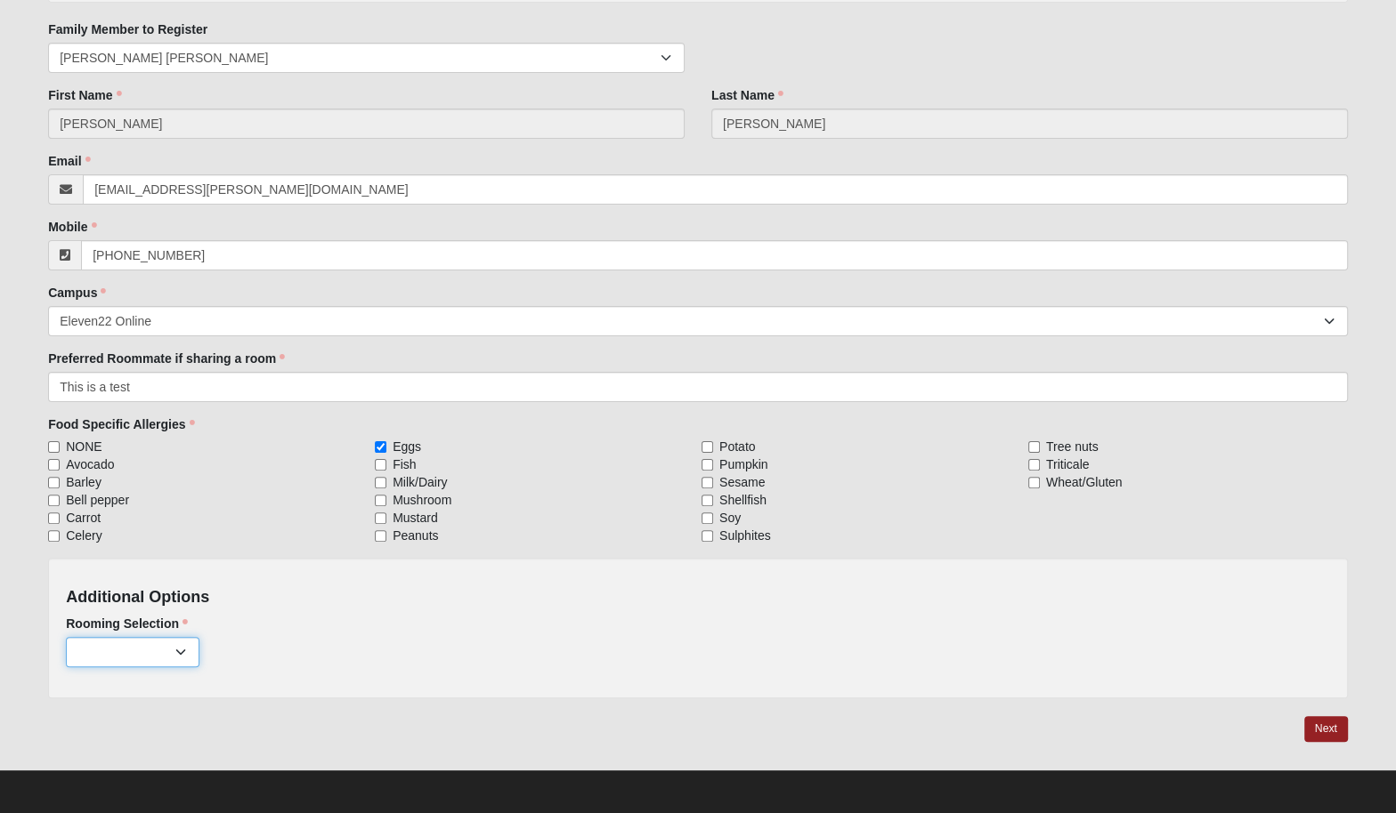
click at [125, 647] on select "Private ($2,750.00) Shared: King/Queen/Pullout ($1,750.00) Bunk Room ($1,000.00)" at bounding box center [133, 652] width 134 height 30
select select "819"
click at [66, 637] on select "Private ($2,750.00) Shared: King/Queen/Pullout ($1,750.00) Bunk Room ($1,000.00)" at bounding box center [133, 652] width 134 height 30
click at [1316, 726] on link "Next" at bounding box center [1326, 729] width 44 height 26
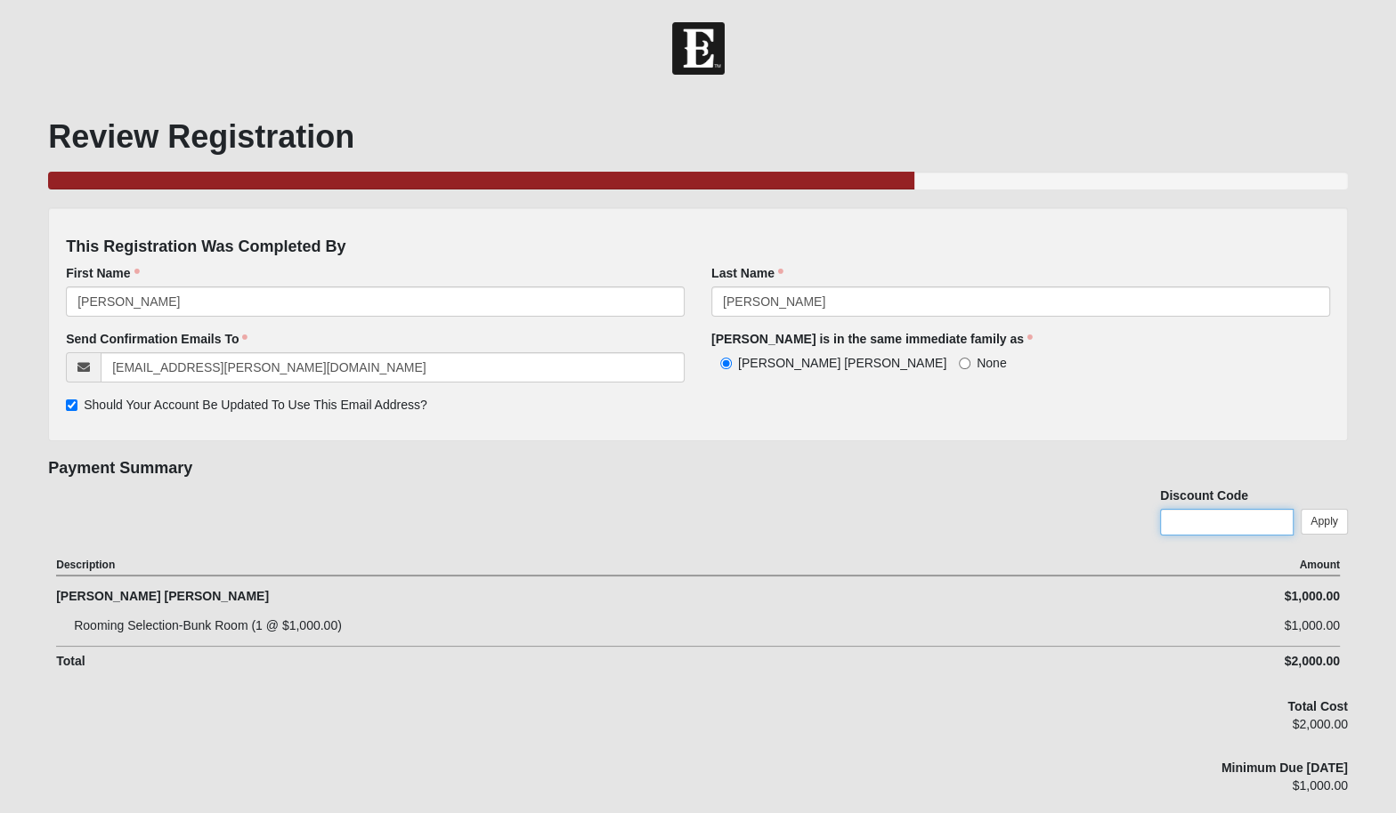
click at [1197, 523] on input "text" at bounding box center [1227, 522] width 134 height 27
type input "test"
click at [1316, 517] on link "Apply" at bounding box center [1323, 522] width 47 height 26
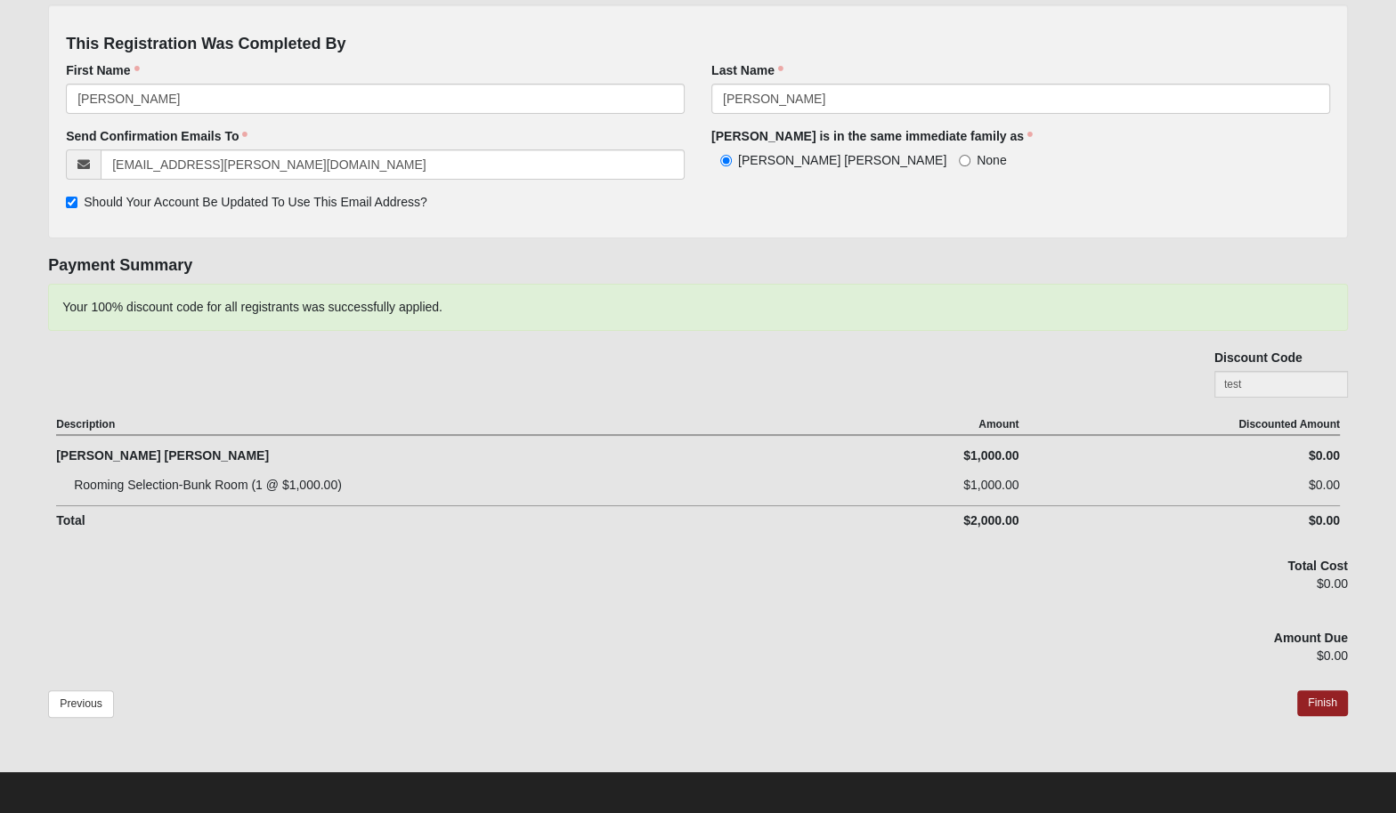
scroll to position [204, 0]
click at [1315, 703] on link "Finish" at bounding box center [1322, 703] width 51 height 26
